Goal: Transaction & Acquisition: Download file/media

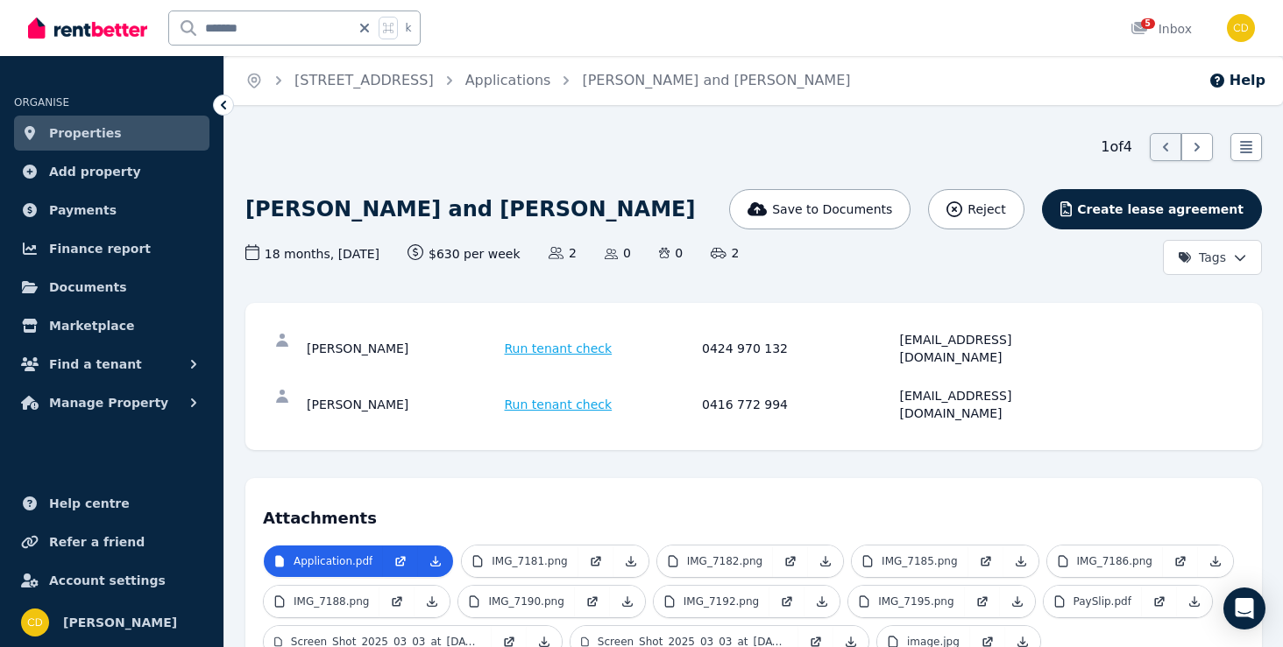
click at [369, 31] on icon at bounding box center [364, 28] width 9 height 9
click at [318, 30] on input "text" at bounding box center [271, 27] width 204 height 33
type input "******"
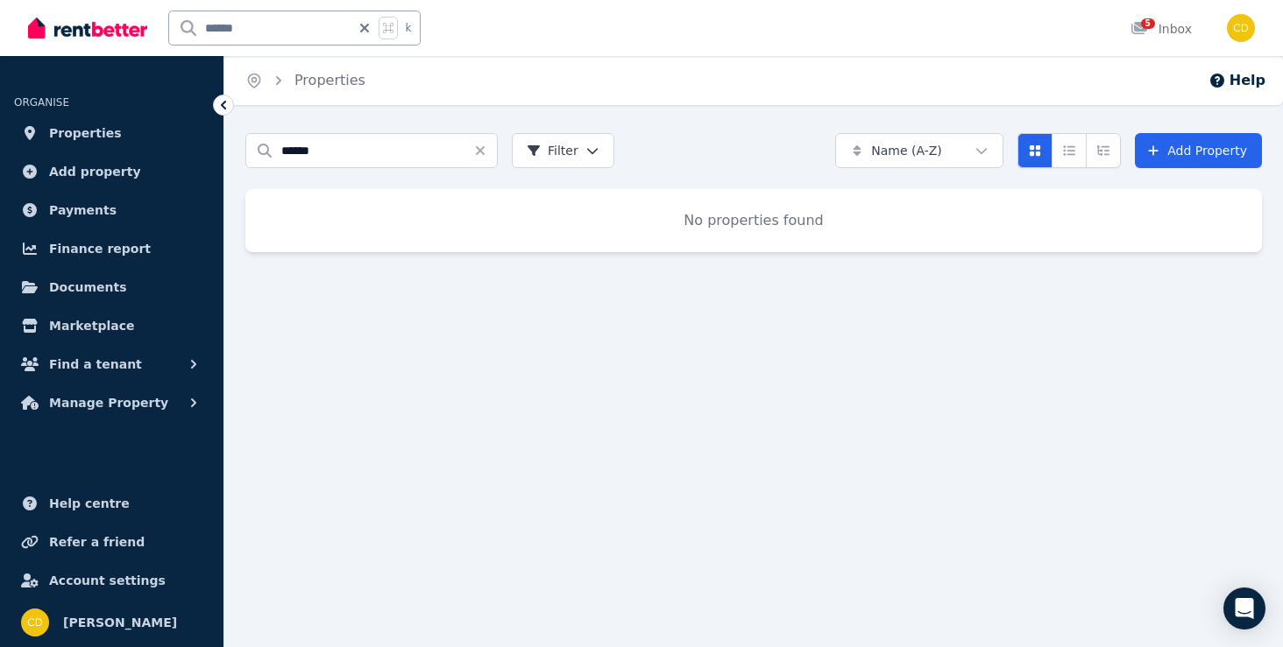
click at [364, 33] on icon at bounding box center [365, 28] width 18 height 14
click at [336, 33] on input "text" at bounding box center [271, 27] width 204 height 33
type input "*****"
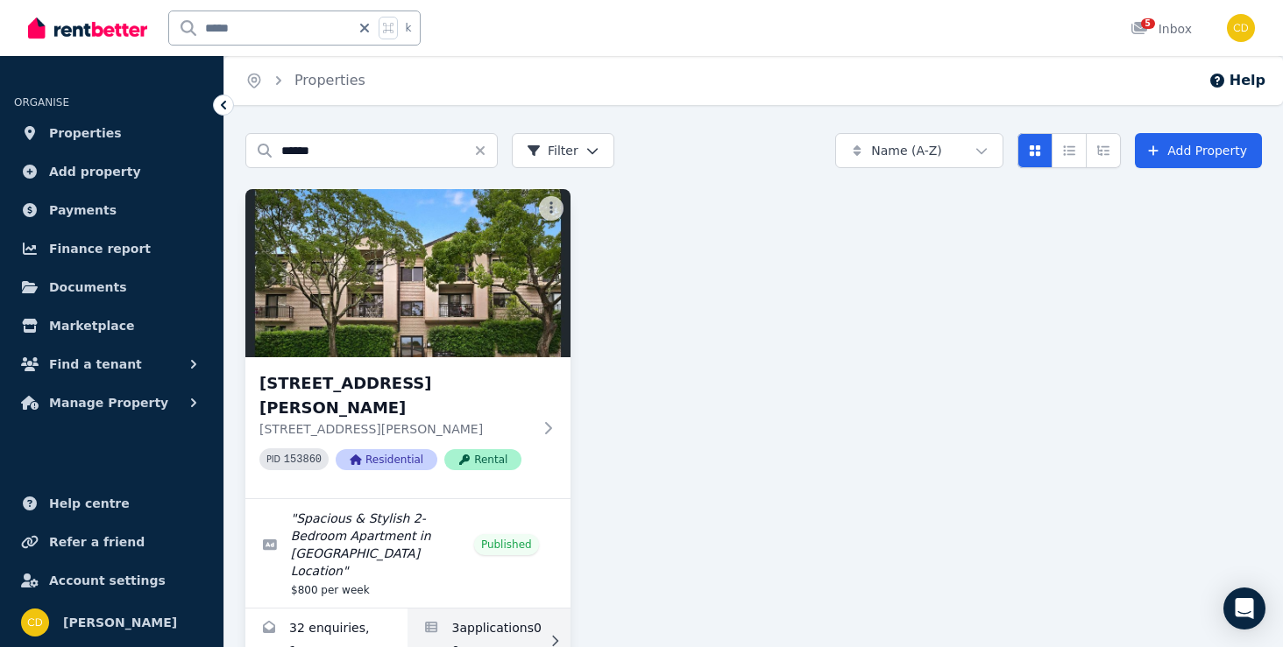
click at [543, 609] on link "Applications for 3/43 Ewart Street, Marrickville" at bounding box center [488, 641] width 162 height 65
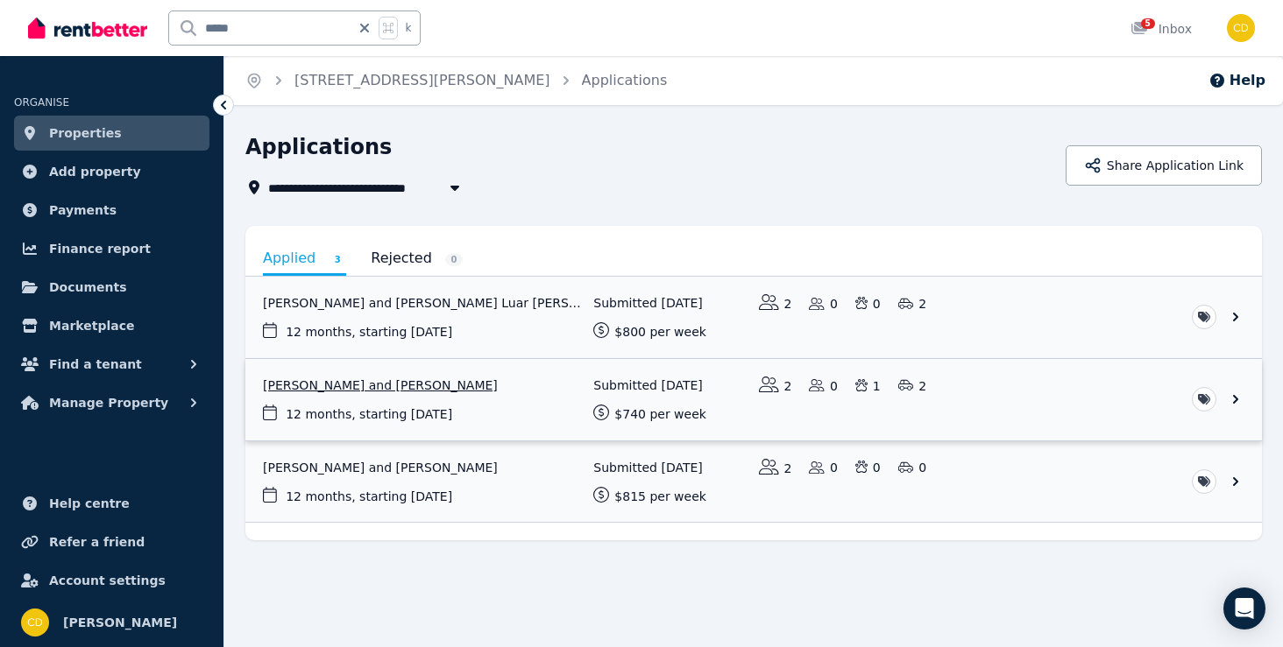
click at [513, 423] on link "View application: Phoebe Fitzpatrick and Frank Nguyen" at bounding box center [753, 399] width 1016 height 81
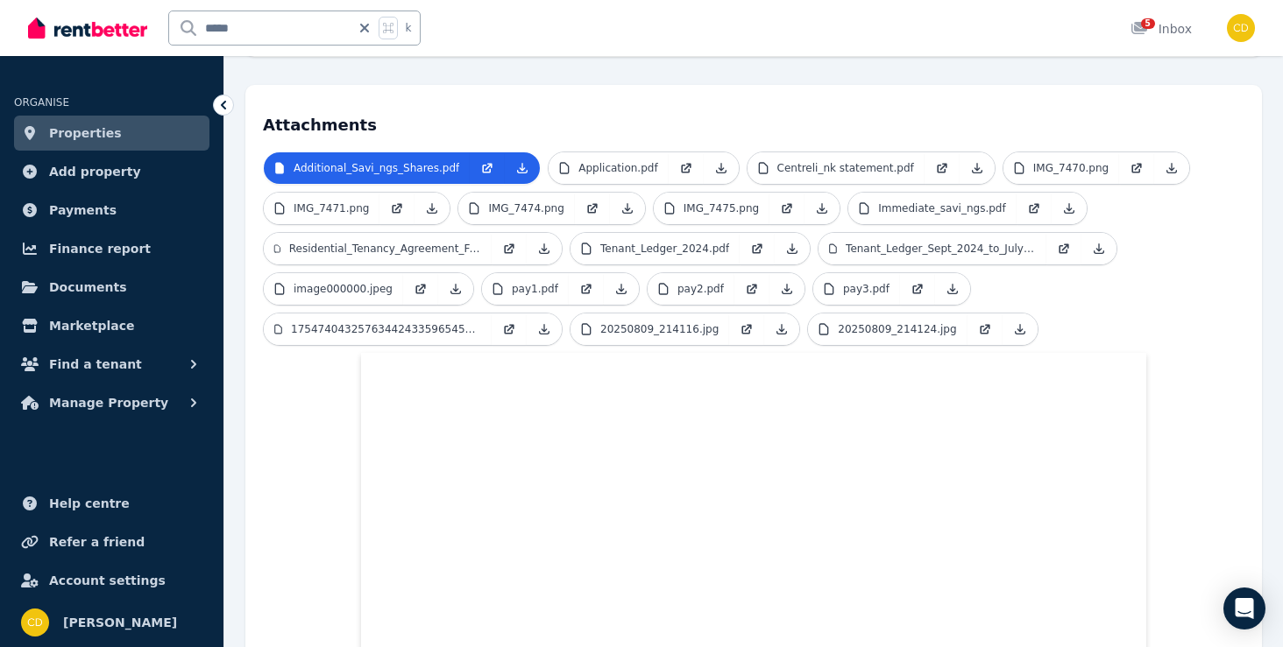
scroll to position [409, 0]
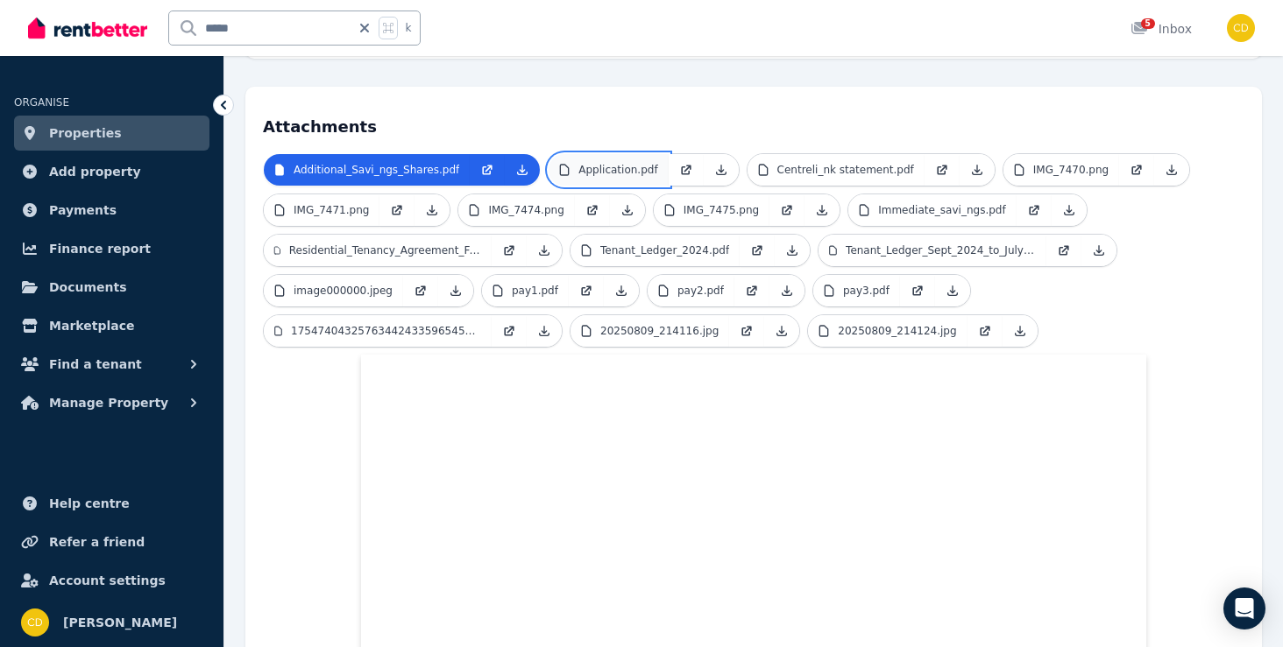
click at [594, 154] on link "Application.pdf" at bounding box center [607, 170] width 119 height 32
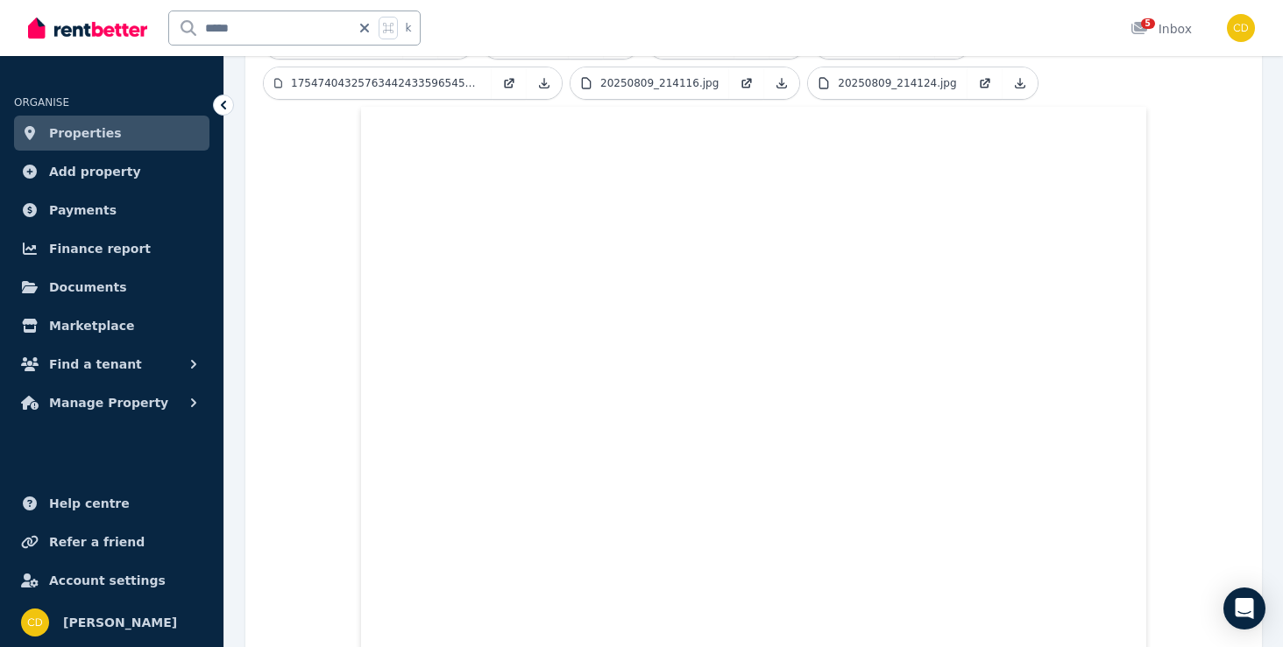
scroll to position [649, 0]
